Goal: Information Seeking & Learning: Learn about a topic

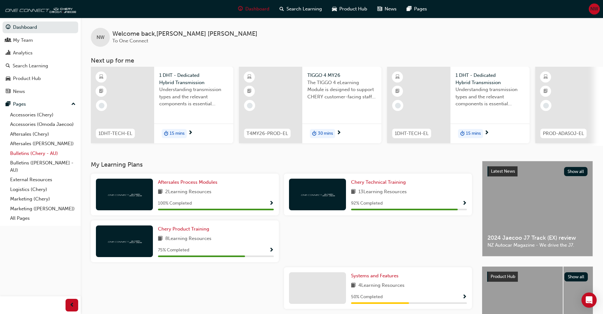
click at [36, 155] on link "Bulletins (Chery - AU)" at bounding box center [43, 154] width 71 height 10
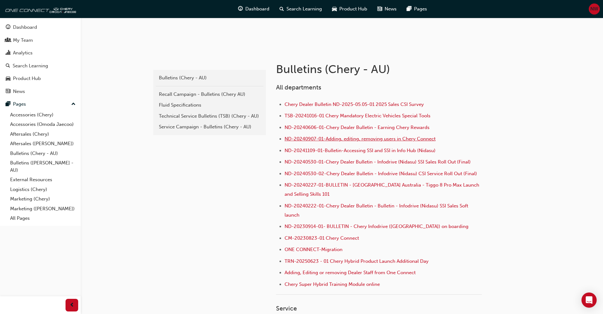
scroll to position [95, 0]
click at [202, 127] on div "Service Campaign - Bulletins (Chery - AU)" at bounding box center [209, 126] width 101 height 7
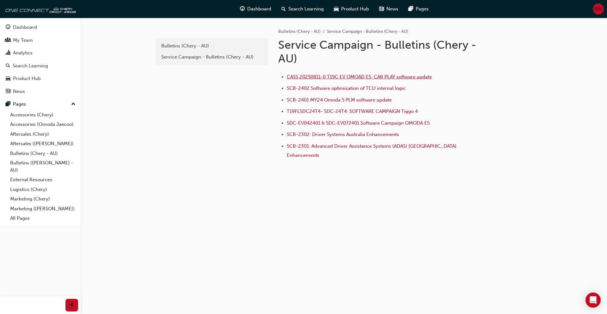
click at [335, 78] on span "CASS 20250811-0 T19C EV OMOAD E5 CAR PLAY software update" at bounding box center [359, 77] width 145 height 6
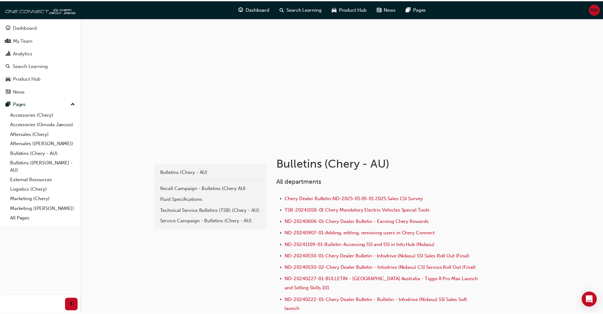
scroll to position [95, 0]
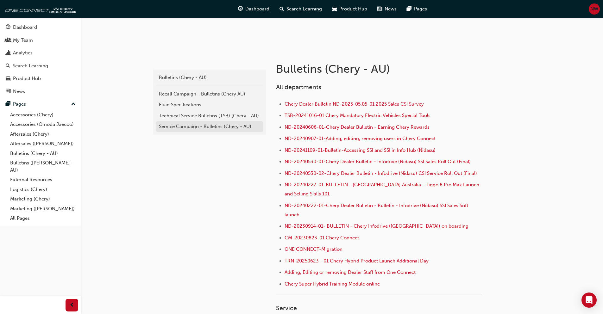
click at [196, 123] on div "Service Campaign - Bulletins (Chery - AU)" at bounding box center [209, 126] width 101 height 7
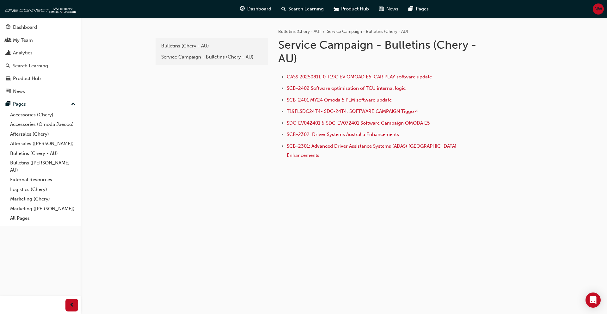
click at [331, 76] on span "CASS 20250811-0 T19C EV OMOAD E5 CAR PLAY software update" at bounding box center [359, 77] width 145 height 6
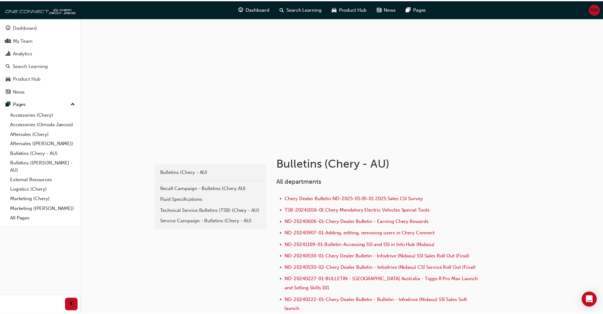
scroll to position [95, 0]
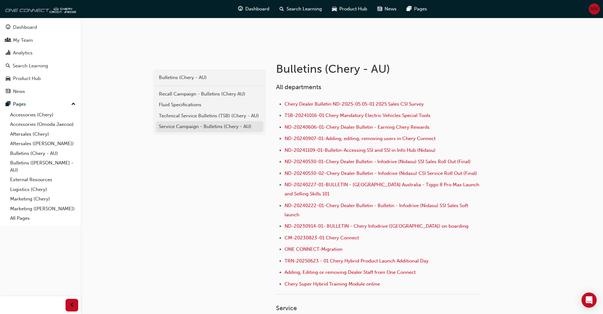
click at [187, 130] on div "Service Campaign - Bulletins (Chery - AU)" at bounding box center [209, 126] width 101 height 7
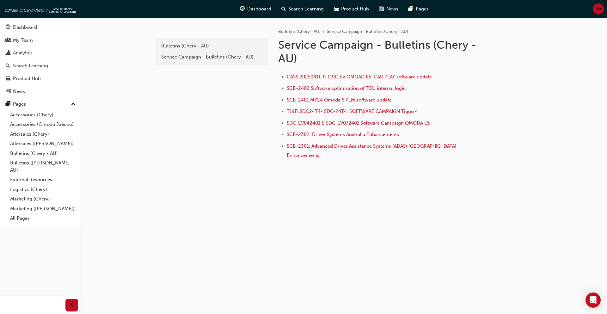
click at [329, 77] on span "CASS 20250811-0 T19C EV OMOAD E5 CAR PLAY software update" at bounding box center [359, 77] width 145 height 6
click at [171, 123] on div "e85f914b-8380-4b90-a255-4e94a5c53783 Bulletins (Chery - AU) Service Campaign - …" at bounding box center [211, 102] width 114 height 168
